Goal: Navigation & Orientation: Go to known website

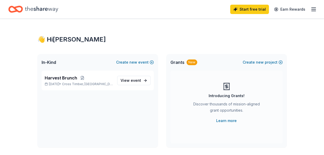
click at [40, 7] on icon "Home" at bounding box center [41, 9] width 33 height 11
click at [47, 11] on icon "Home" at bounding box center [41, 9] width 33 height 11
click at [17, 11] on icon "Home" at bounding box center [18, 8] width 8 height 5
click at [310, 11] on div "Start free trial Earn Rewards" at bounding box center [273, 9] width 86 height 12
click at [313, 11] on icon "button" at bounding box center [313, 9] width 6 height 6
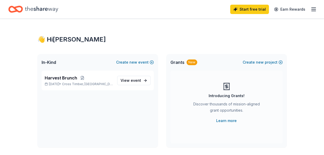
click at [313, 11] on line "button" at bounding box center [313, 11] width 4 height 0
